Goal: Task Accomplishment & Management: Complete application form

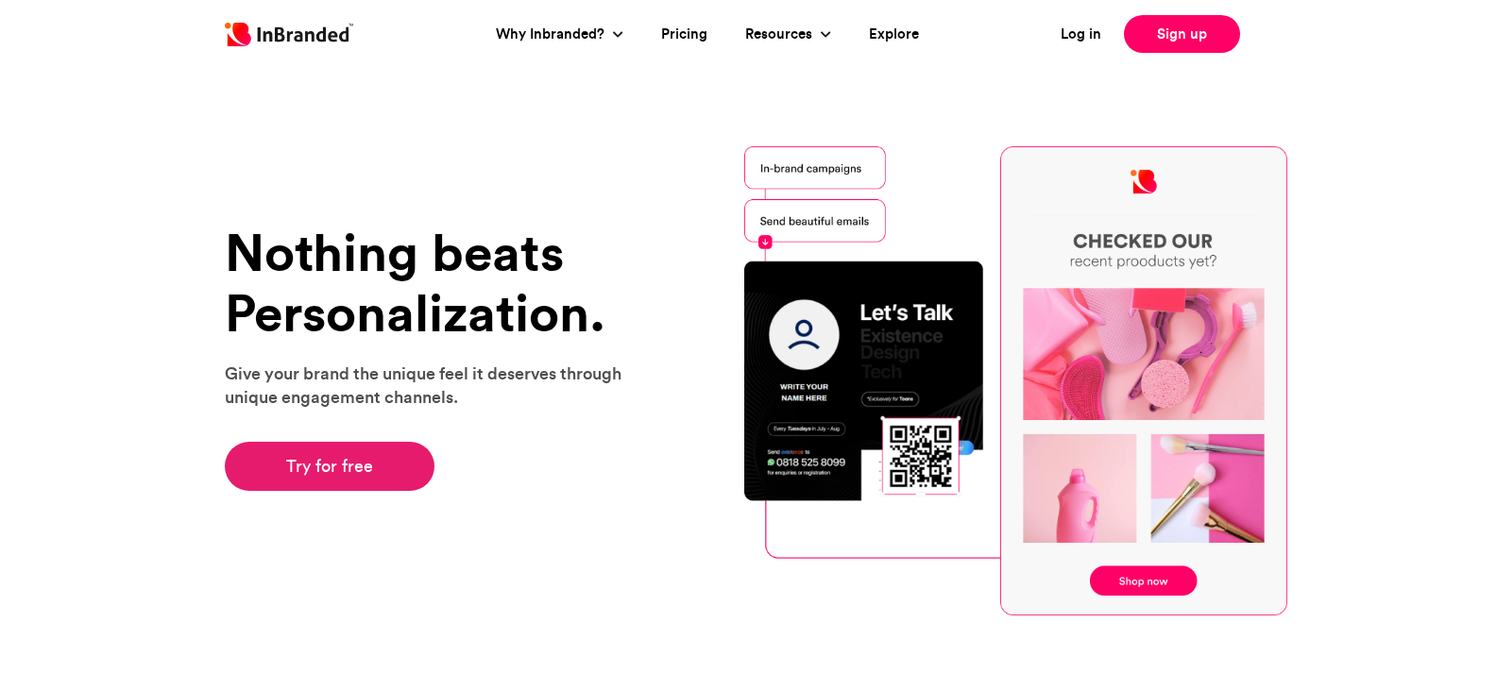
click at [334, 463] on link "Try for free" at bounding box center [330, 466] width 211 height 49
